Goal: Task Accomplishment & Management: Manage account settings

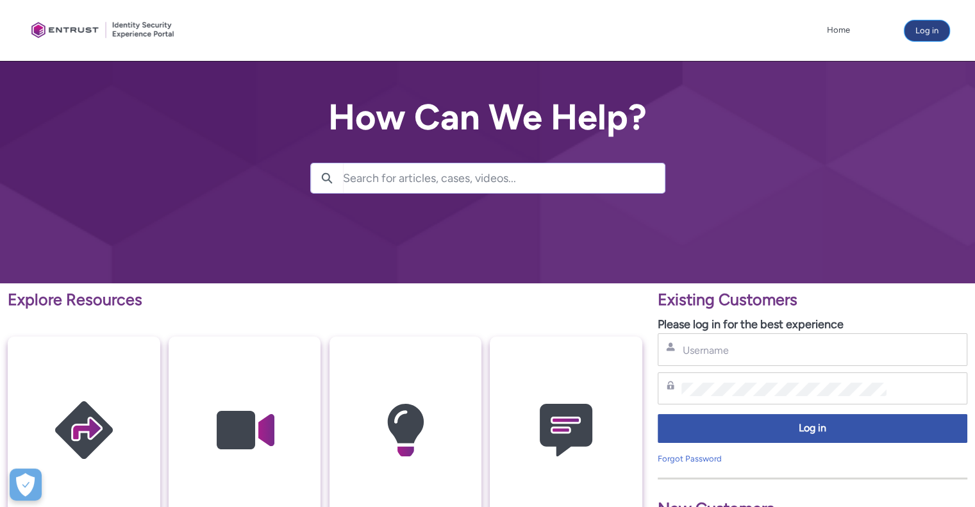
click at [928, 35] on button "Log in" at bounding box center [926, 31] width 45 height 21
click at [753, 353] on input "Username" at bounding box center [783, 350] width 205 height 13
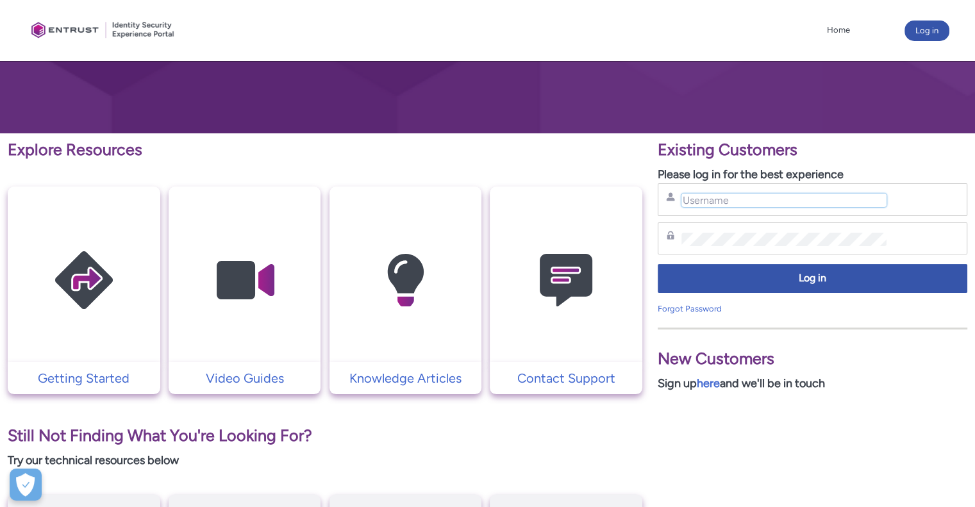
scroll to position [128, 0]
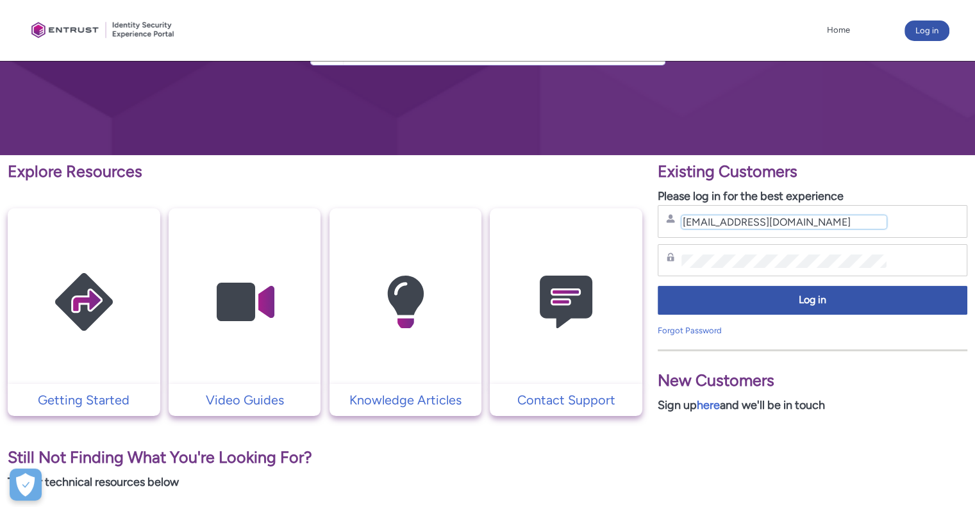
type input "[EMAIL_ADDRESS][DOMAIN_NAME]"
